Goal: Information Seeking & Learning: Find specific fact

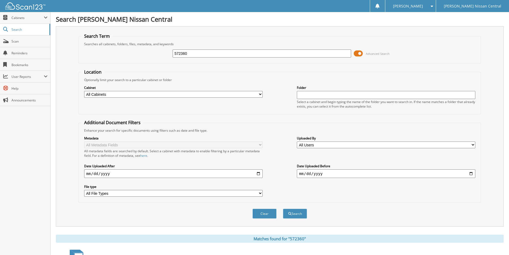
drag, startPoint x: 191, startPoint y: 55, endPoint x: 167, endPoint y: 55, distance: 24.6
click at [167, 55] on div "572360 Advanced Search" at bounding box center [280, 53] width 397 height 14
type input "573256"
click at [283, 209] on button "Search" at bounding box center [295, 214] width 24 height 10
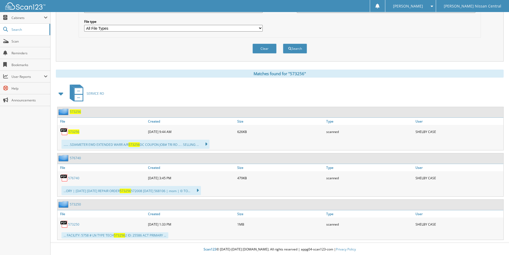
scroll to position [166, 0]
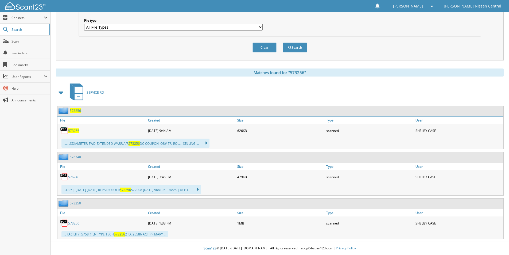
click at [78, 132] on span "573256" at bounding box center [73, 130] width 11 height 5
click at [73, 130] on span "573256" at bounding box center [73, 130] width 11 height 5
